Goal: Find specific page/section: Find specific page/section

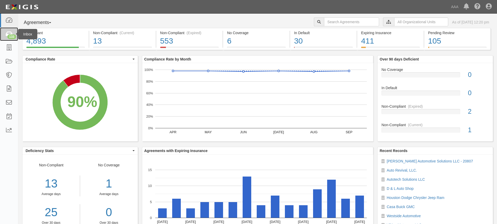
click at [10, 39] on div "133" at bounding box center [11, 36] width 9 height 5
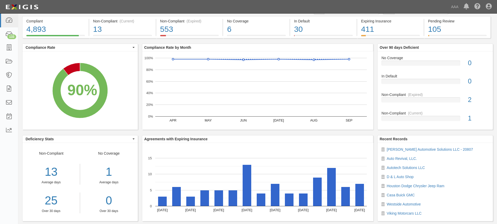
scroll to position [22, 0]
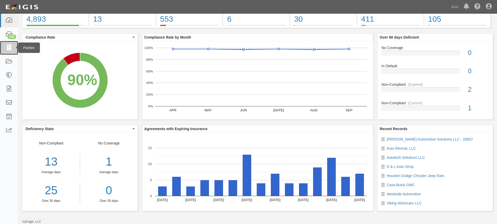
click at [7, 48] on icon at bounding box center [8, 48] width 7 height 6
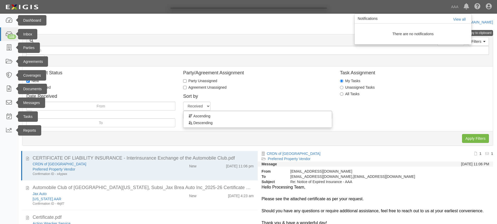
click at [208, 107] on div at bounding box center [248, 112] width 497 height 224
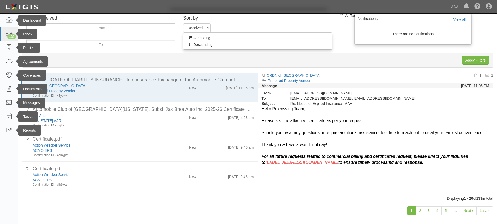
scroll to position [84, 0]
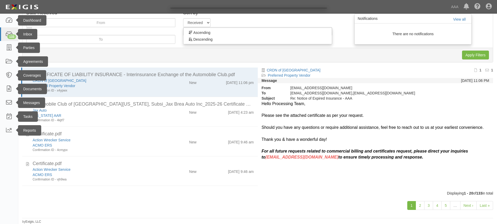
click at [446, 206] on div at bounding box center [248, 112] width 497 height 224
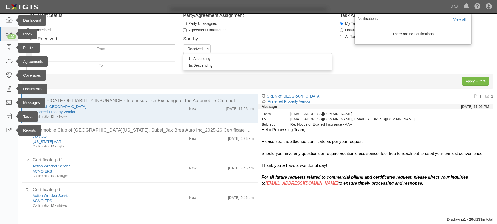
click at [9, 50] on div at bounding box center [248, 112] width 497 height 224
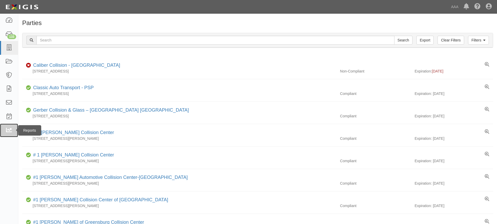
click at [11, 129] on icon at bounding box center [8, 131] width 7 height 6
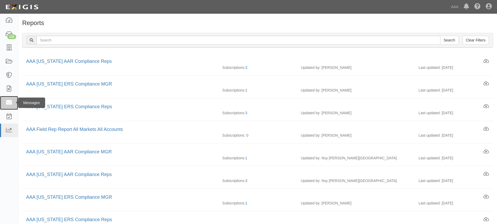
click at [10, 104] on icon at bounding box center [8, 103] width 7 height 6
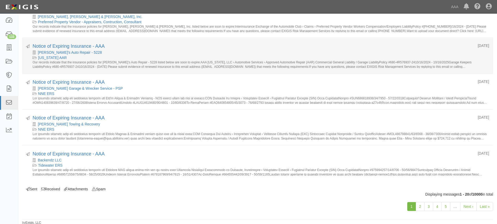
scroll to position [580, 0]
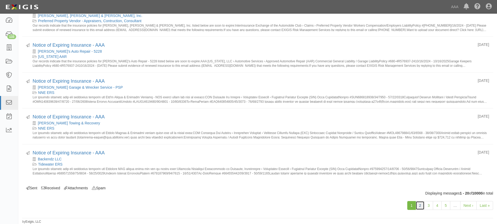
click at [421, 207] on link "2" at bounding box center [420, 205] width 9 height 9
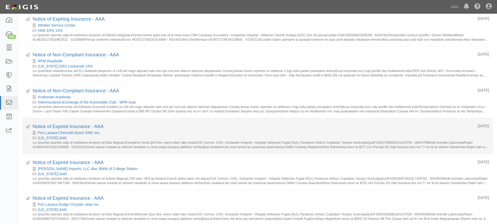
scroll to position [104, 0]
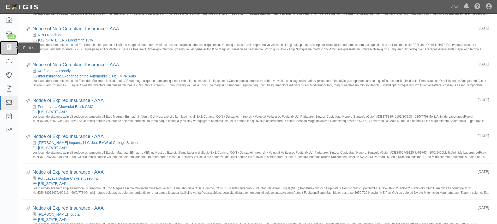
click at [10, 51] on link at bounding box center [9, 48] width 18 height 14
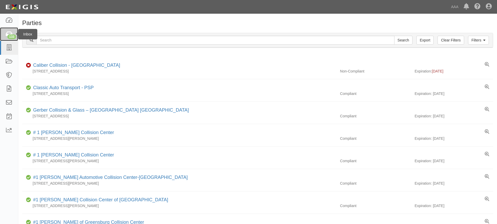
click at [8, 36] on div "133" at bounding box center [11, 36] width 9 height 5
click at [7, 46] on icon at bounding box center [8, 48] width 7 height 6
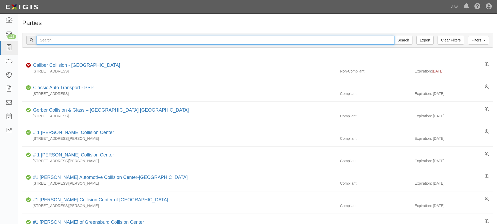
click at [76, 39] on input "text" at bounding box center [216, 40] width 358 height 9
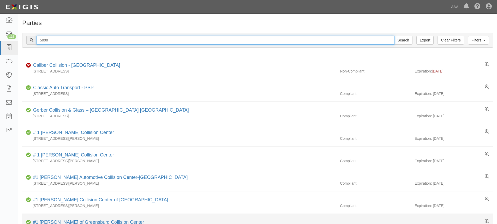
type input "5090"
click at [395, 36] on input "Search" at bounding box center [404, 40] width 18 height 9
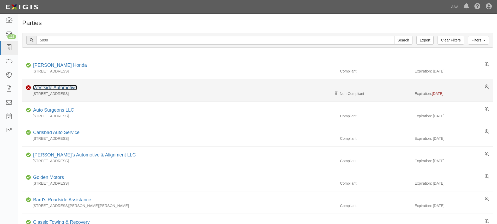
click at [54, 86] on link "Westside Automotive" at bounding box center [55, 87] width 44 height 5
click at [69, 86] on link "Westside Automotive" at bounding box center [55, 87] width 44 height 5
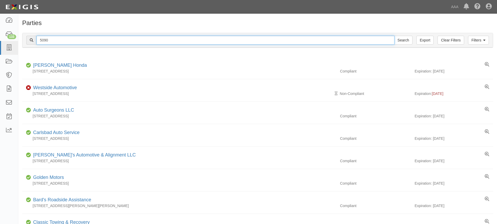
drag, startPoint x: 51, startPoint y: 39, endPoint x: 39, endPoint y: 49, distance: 15.8
click at [32, 44] on div "5090 Search" at bounding box center [219, 40] width 386 height 9
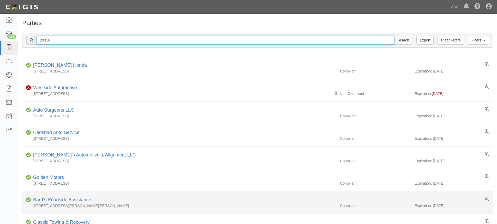
type input "20316"
click at [395, 36] on input "Search" at bounding box center [404, 40] width 18 height 9
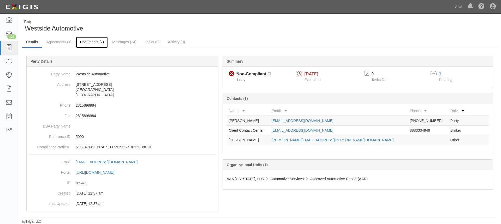
click at [97, 41] on link "Documents (7)" at bounding box center [92, 42] width 32 height 11
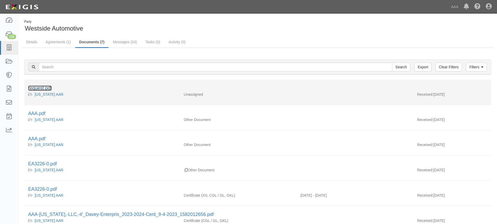
click at [46, 87] on link "request.pdf" at bounding box center [39, 88] width 23 height 5
click at [44, 87] on link "request.pdf" at bounding box center [39, 88] width 23 height 5
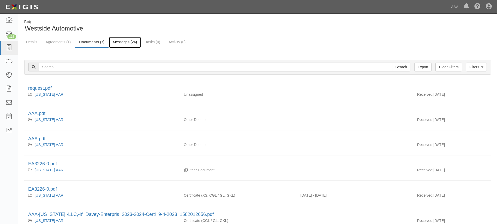
click at [123, 42] on link "Messages (24)" at bounding box center [125, 42] width 32 height 11
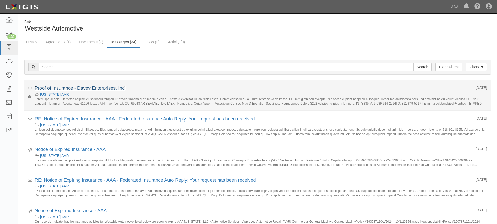
click at [82, 90] on link "Proof of Insurance - Davey Enterprises, Inc." at bounding box center [80, 88] width 91 height 5
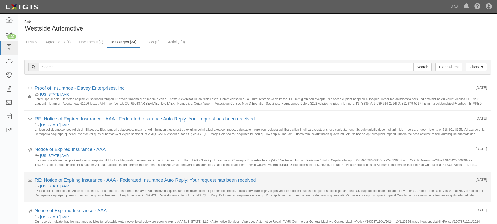
scroll to position [26, 0]
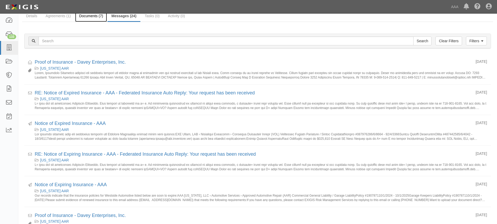
click at [91, 17] on link "Documents (7)" at bounding box center [91, 16] width 32 height 11
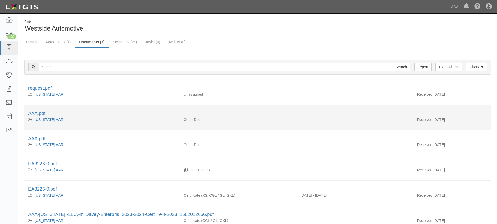
click at [38, 116] on div "AAA.pdf" at bounding box center [257, 113] width 459 height 7
click at [42, 113] on link "AAA.pdf" at bounding box center [36, 113] width 17 height 5
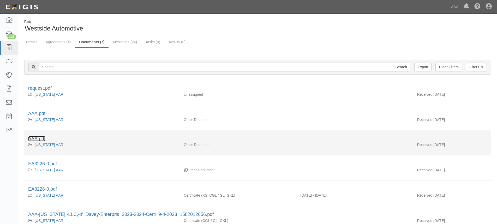
click at [39, 138] on link "AAA.pdf" at bounding box center [36, 138] width 17 height 5
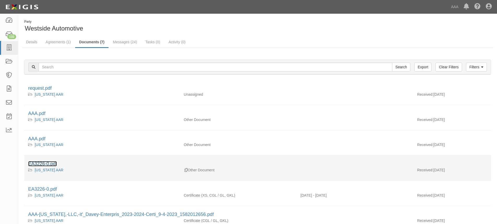
click at [46, 165] on link "EA3226-0.pdf" at bounding box center [42, 163] width 29 height 5
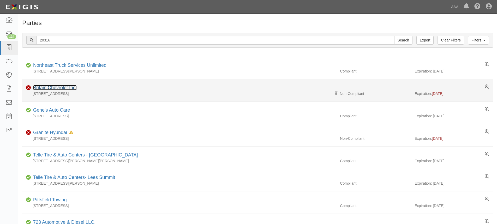
click at [48, 87] on link "Britain Chevrolet Inc." at bounding box center [55, 87] width 44 height 5
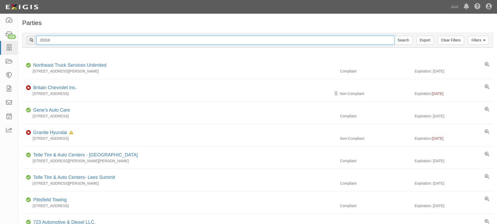
drag, startPoint x: 58, startPoint y: 40, endPoint x: 22, endPoint y: 53, distance: 38.6
click at [22, 53] on div "Filters Clear Filters Export 20316 Search Filters Compliance Status Compliant N…" at bounding box center [257, 41] width 479 height 24
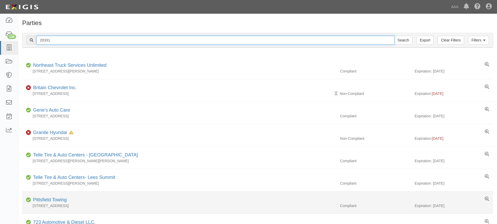
type input "20331"
click at [395, 36] on input "Search" at bounding box center [404, 40] width 18 height 9
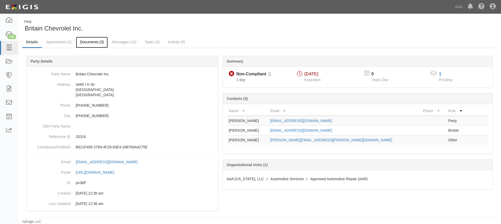
click at [92, 41] on link "Documents (3)" at bounding box center [92, 42] width 32 height 11
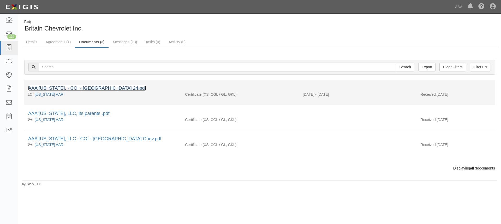
click at [91, 89] on link "AAA Texas, - COI - Britain 24.pdf" at bounding box center [87, 88] width 118 height 5
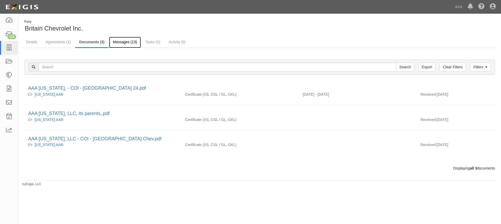
click at [126, 41] on link "Messages (13)" at bounding box center [125, 42] width 32 height 11
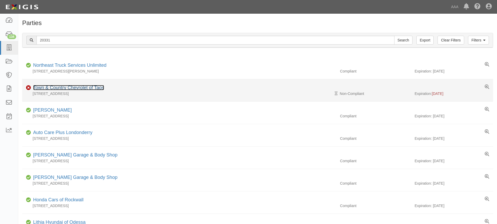
click at [48, 86] on link "Town & Country Chevrolet of Taos" at bounding box center [68, 87] width 71 height 5
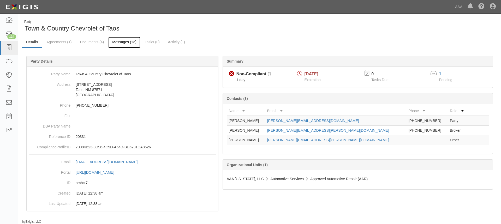
click at [118, 46] on link "Messages (13)" at bounding box center [124, 42] width 32 height 11
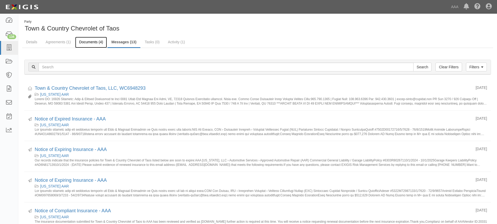
click at [87, 42] on link "Documents (4)" at bounding box center [91, 42] width 32 height 11
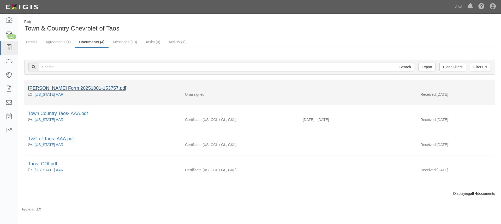
click at [71, 87] on link "[PERSON_NAME] Form 20251001-153757.pdf" at bounding box center [77, 88] width 98 height 5
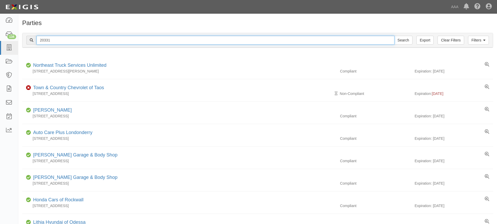
drag, startPoint x: 100, startPoint y: 41, endPoint x: 28, endPoint y: 43, distance: 71.8
click at [28, 43] on div "20331 Search" at bounding box center [219, 40] width 386 height 9
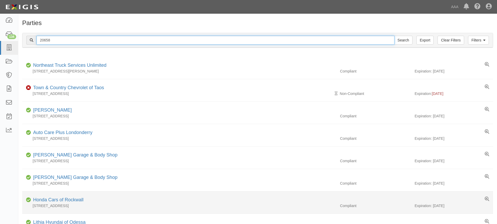
type input "20658"
click at [395, 36] on input "Search" at bounding box center [404, 40] width 18 height 9
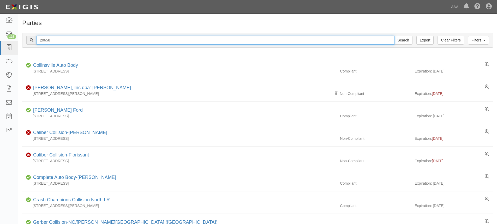
drag, startPoint x: 67, startPoint y: 38, endPoint x: 32, endPoint y: 42, distance: 35.2
click at [32, 42] on div "20658 Search" at bounding box center [219, 40] width 386 height 9
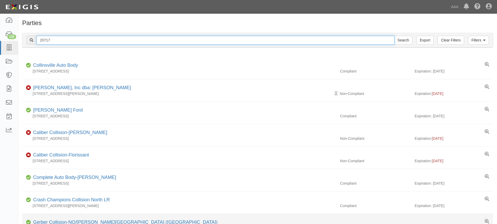
type input "20717"
click at [395, 36] on input "Search" at bounding box center [404, 40] width 18 height 9
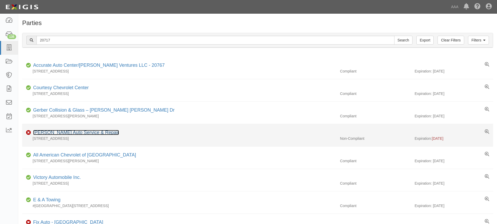
click at [46, 131] on link "[PERSON_NAME] Auto Service & Repair" at bounding box center [76, 132] width 86 height 5
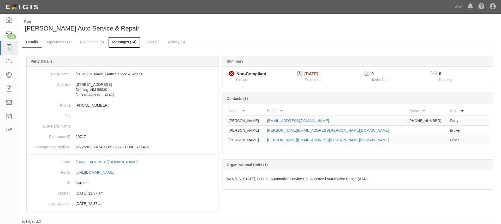
click at [117, 41] on link "Messages (14)" at bounding box center [124, 42] width 32 height 11
